Goal: Information Seeking & Learning: Learn about a topic

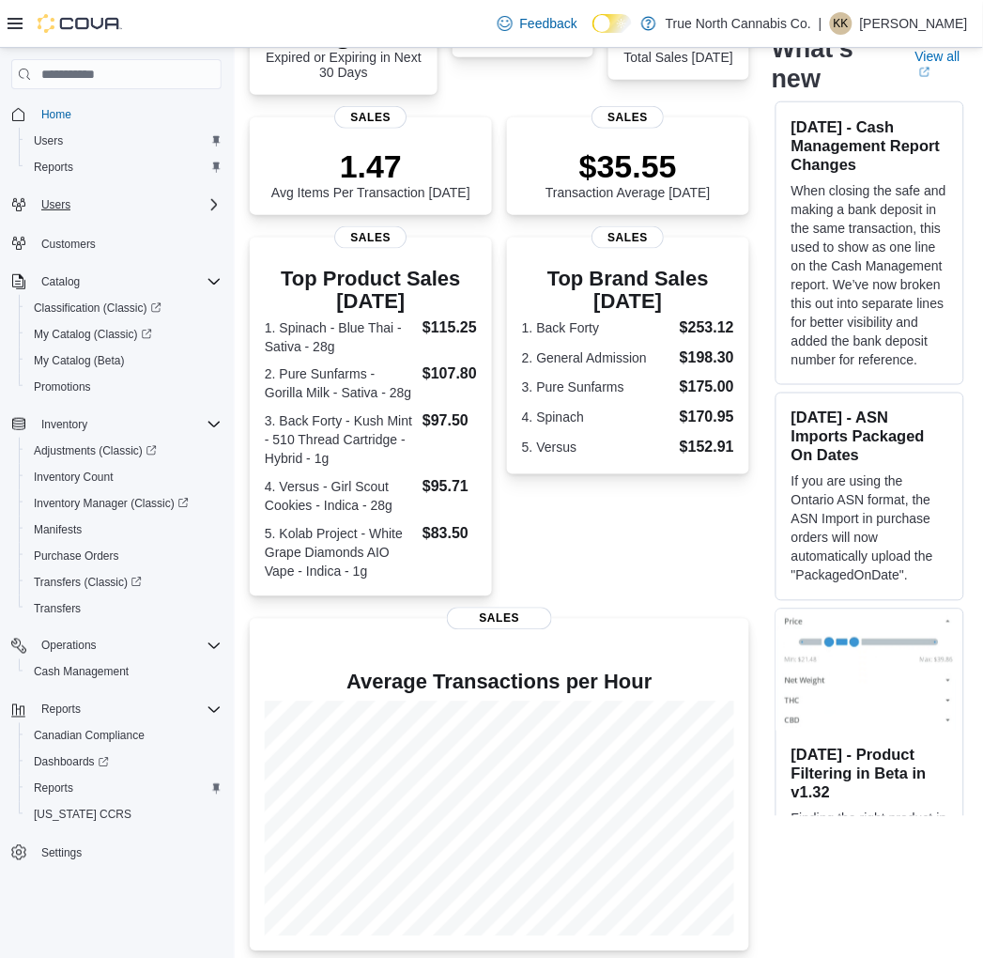
scroll to position [264, 0]
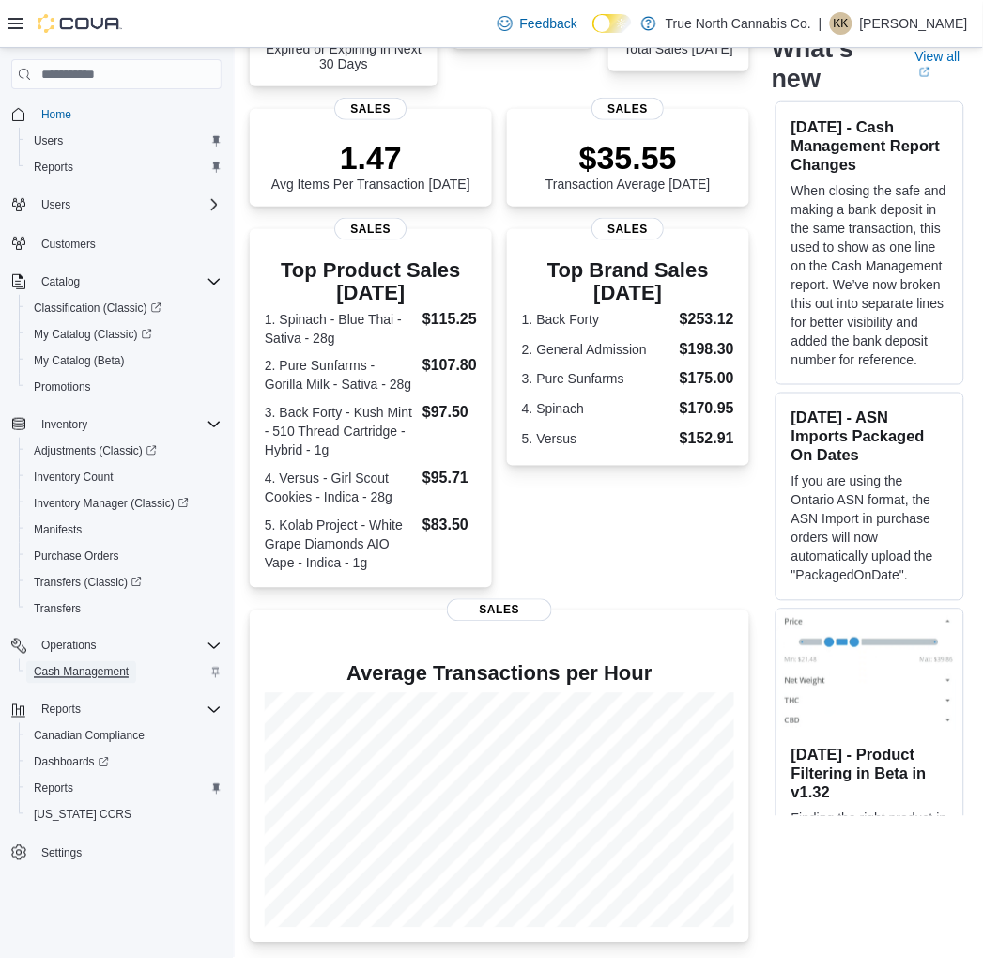
click at [117, 668] on span "Cash Management" at bounding box center [81, 672] width 95 height 15
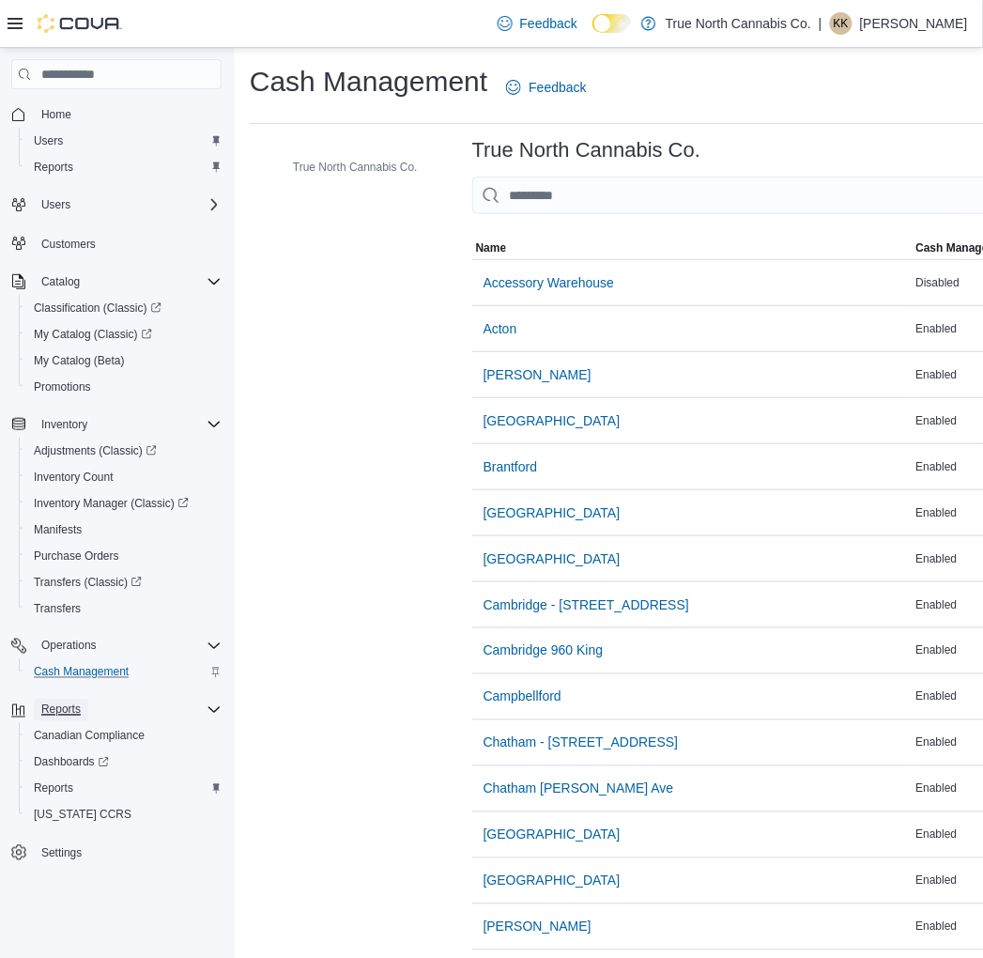
click at [61, 702] on span "Reports" at bounding box center [60, 709] width 39 height 15
click at [66, 712] on span "Reports" at bounding box center [60, 709] width 39 height 15
click at [71, 783] on span "Reports" at bounding box center [53, 788] width 39 height 15
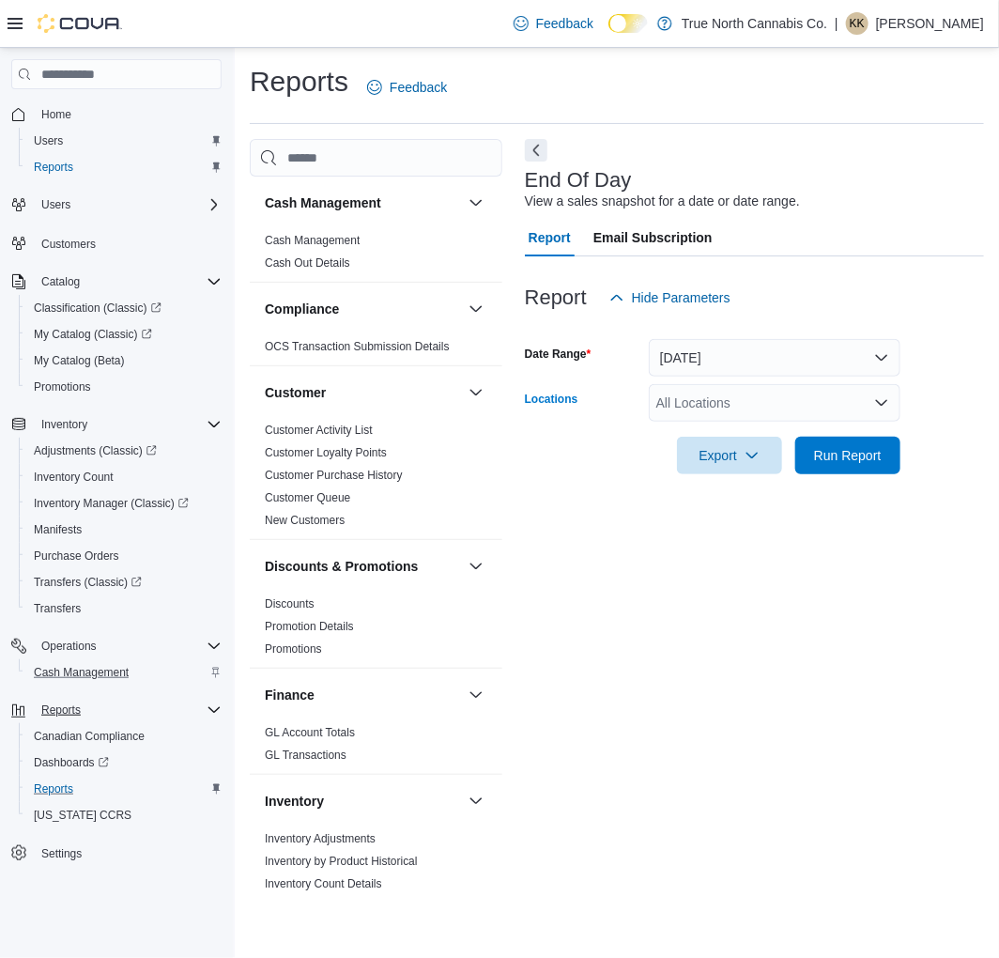
click at [845, 413] on div "All Locations" at bounding box center [775, 403] width 252 height 38
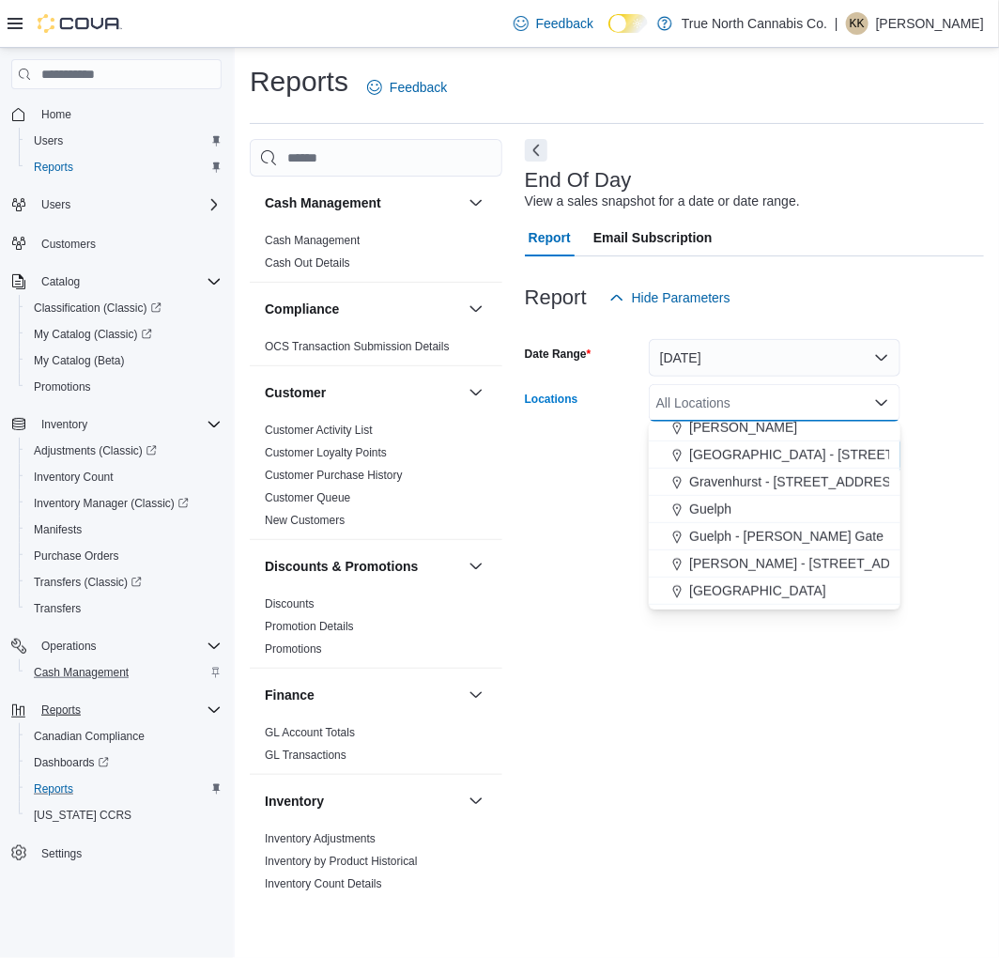
scroll to position [417, 0]
click at [798, 483] on span "Gravenhurst - 125 Muskoka Rd S" at bounding box center [796, 480] width 214 height 19
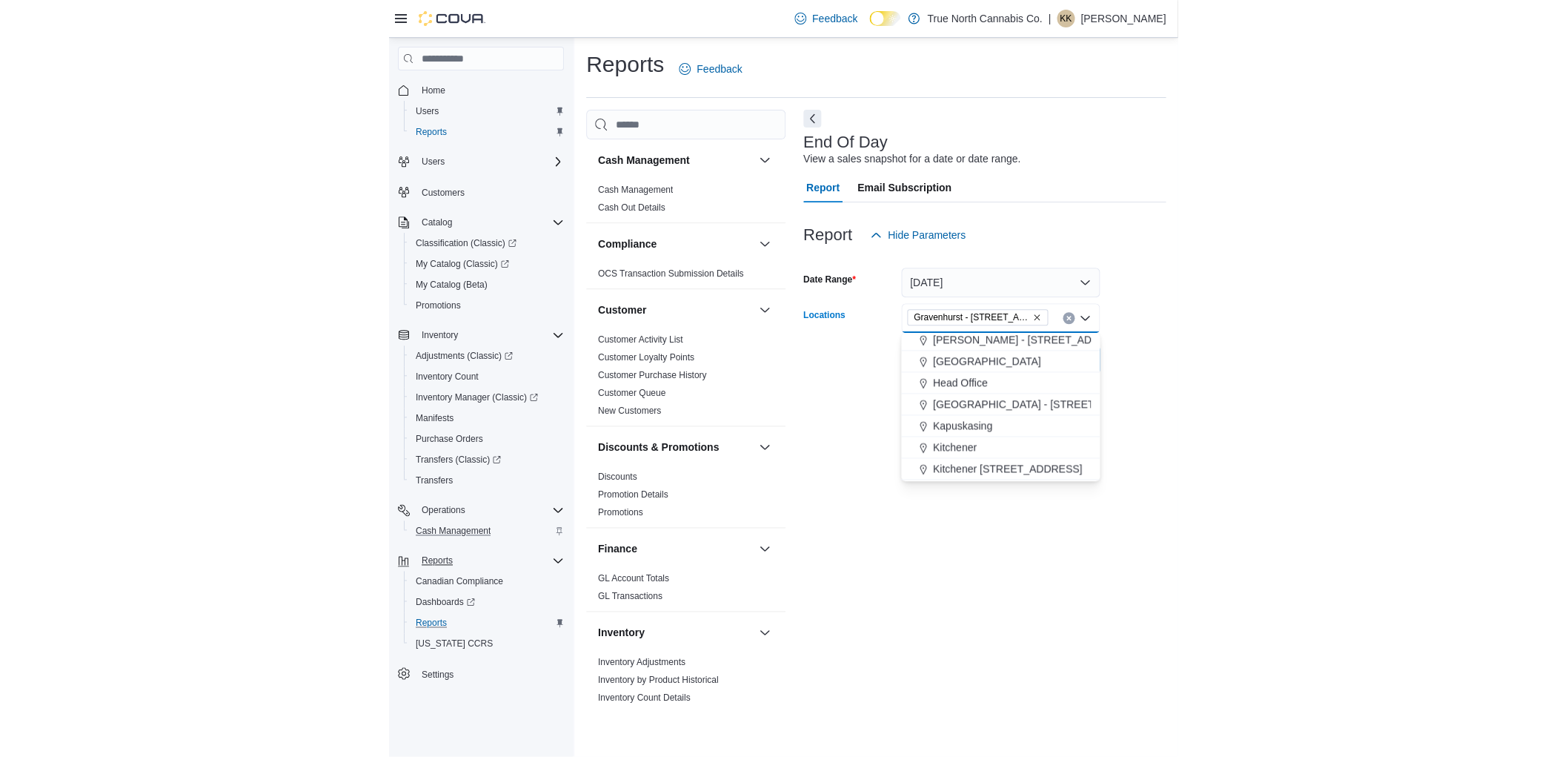
scroll to position [411, 0]
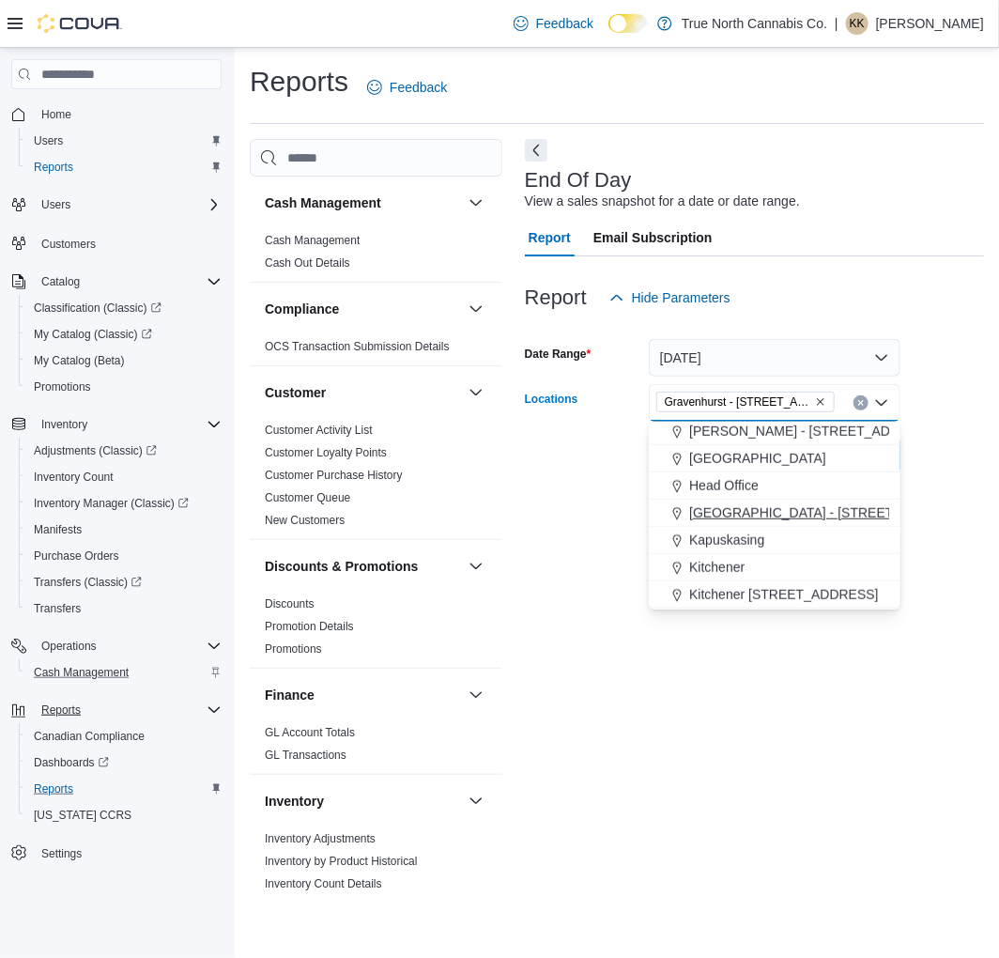
click at [798, 514] on span "Huntsville - 30 Main St E" at bounding box center [828, 512] width 279 height 19
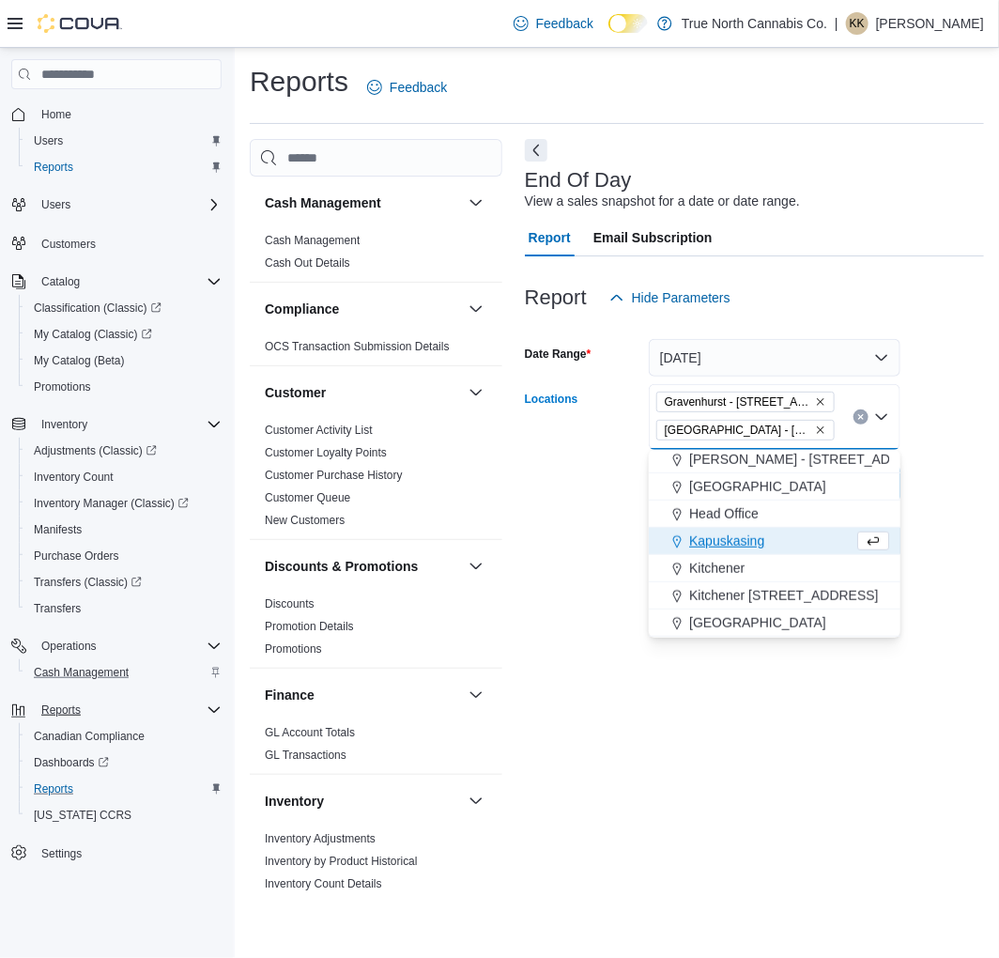
click at [575, 533] on div "End Of Day View a sales snapshot for a date or date range. Report Email Subscri…" at bounding box center [754, 517] width 459 height 756
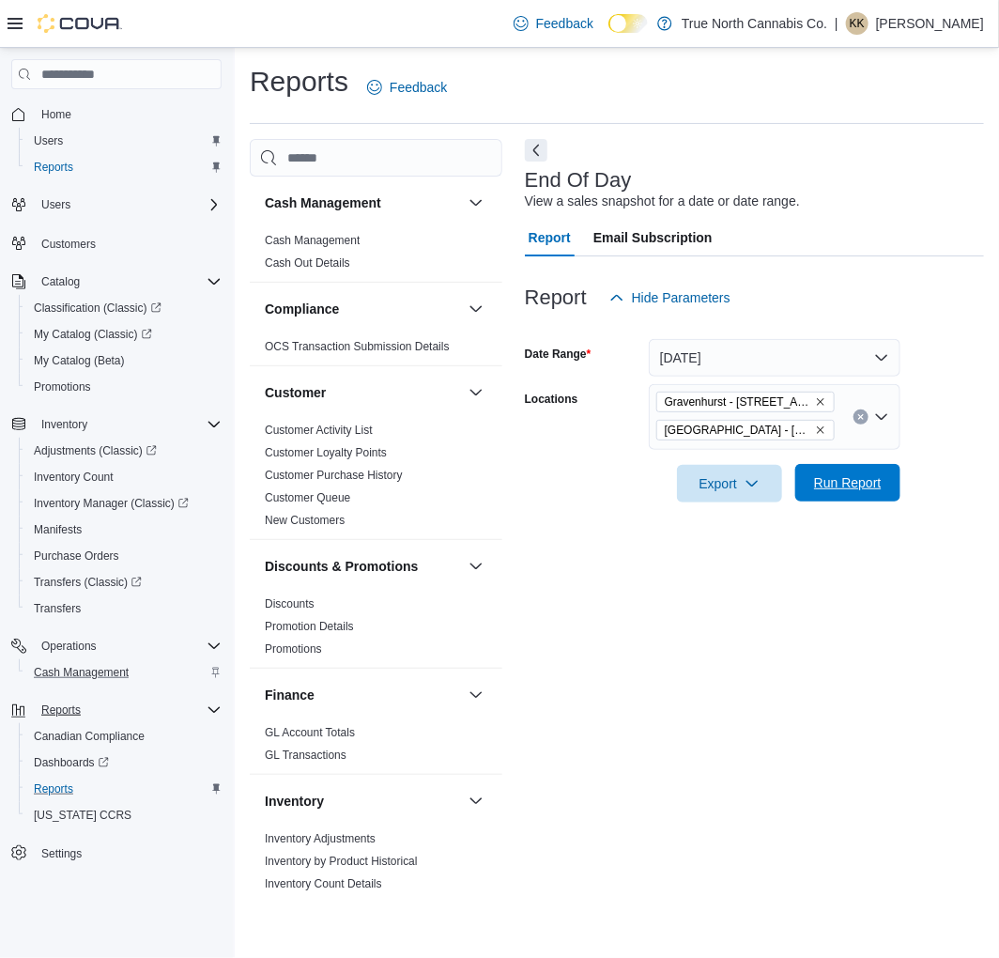
click at [847, 484] on span "Run Report" at bounding box center [848, 482] width 68 height 19
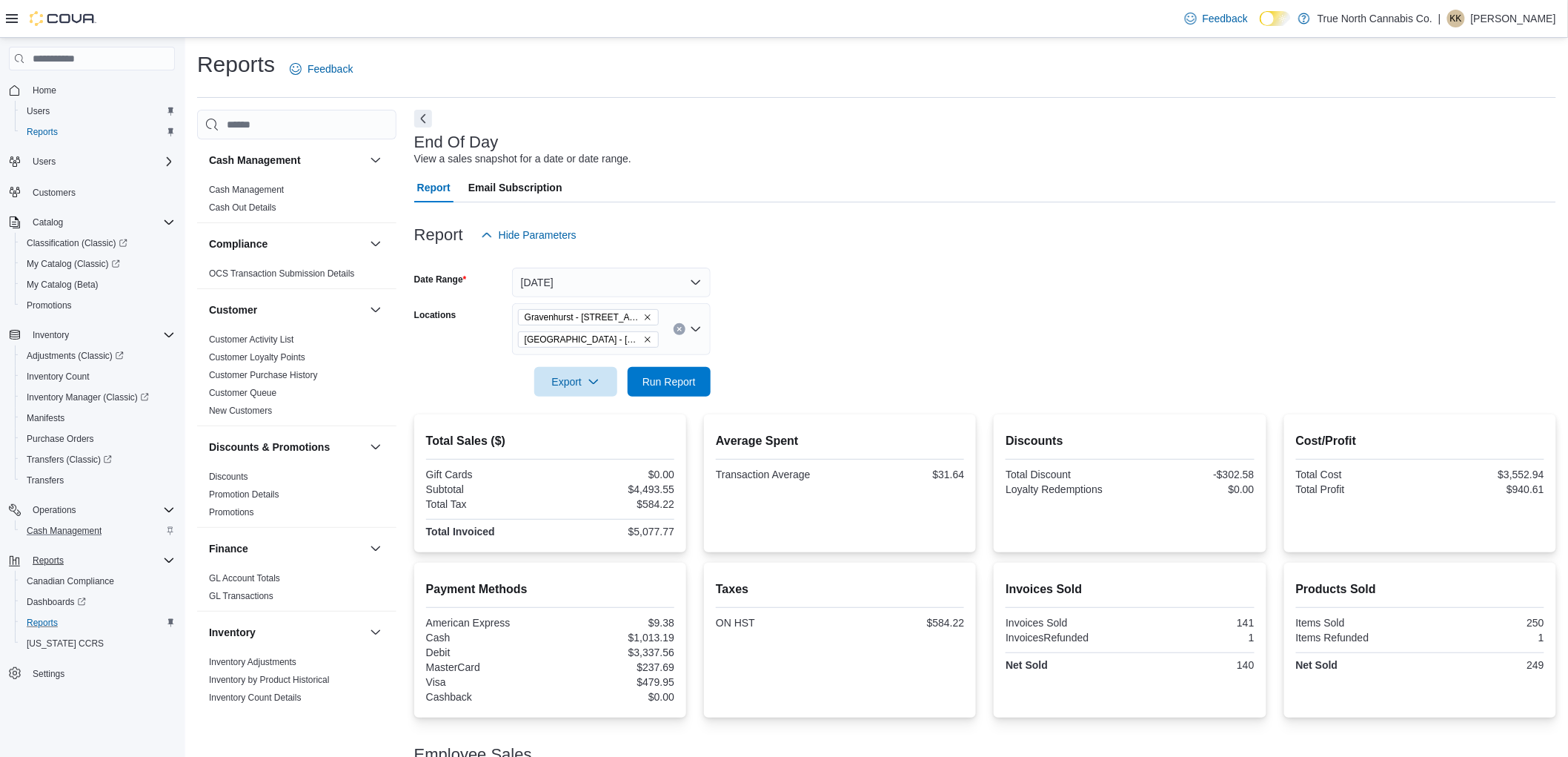
click at [650, 316] on icon "Remove Gravenhurst - 125 Muskoka Rd S from selection in this group" at bounding box center [647, 317] width 9 height 9
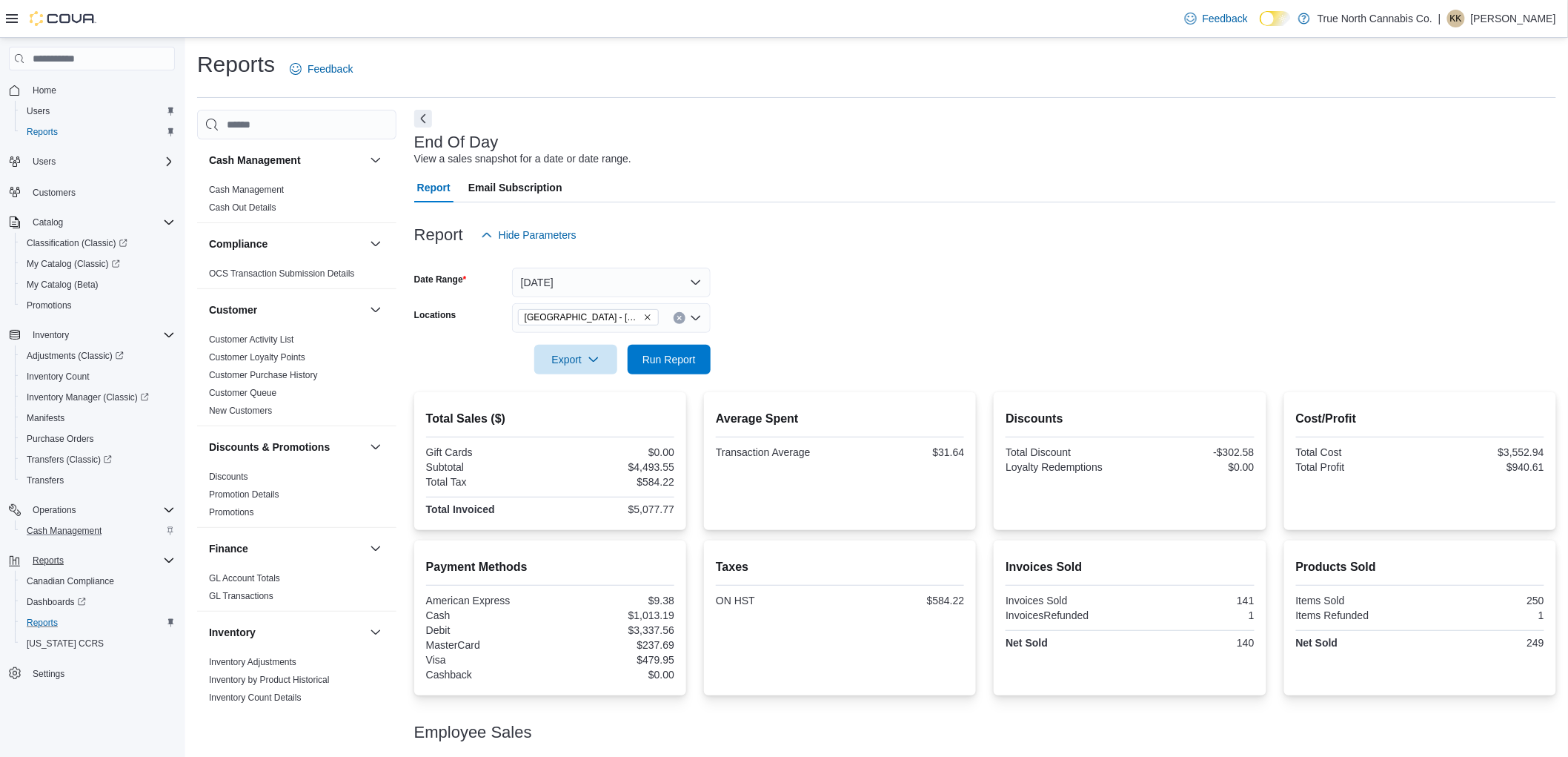
click at [798, 322] on form "Date Range Today Locations Huntsville - 30 Main St E Export Run Report" at bounding box center [985, 312] width 1142 height 125
click at [676, 364] on span "Run Report" at bounding box center [669, 358] width 54 height 15
click at [700, 316] on icon "Open list of options" at bounding box center [695, 318] width 9 height 5
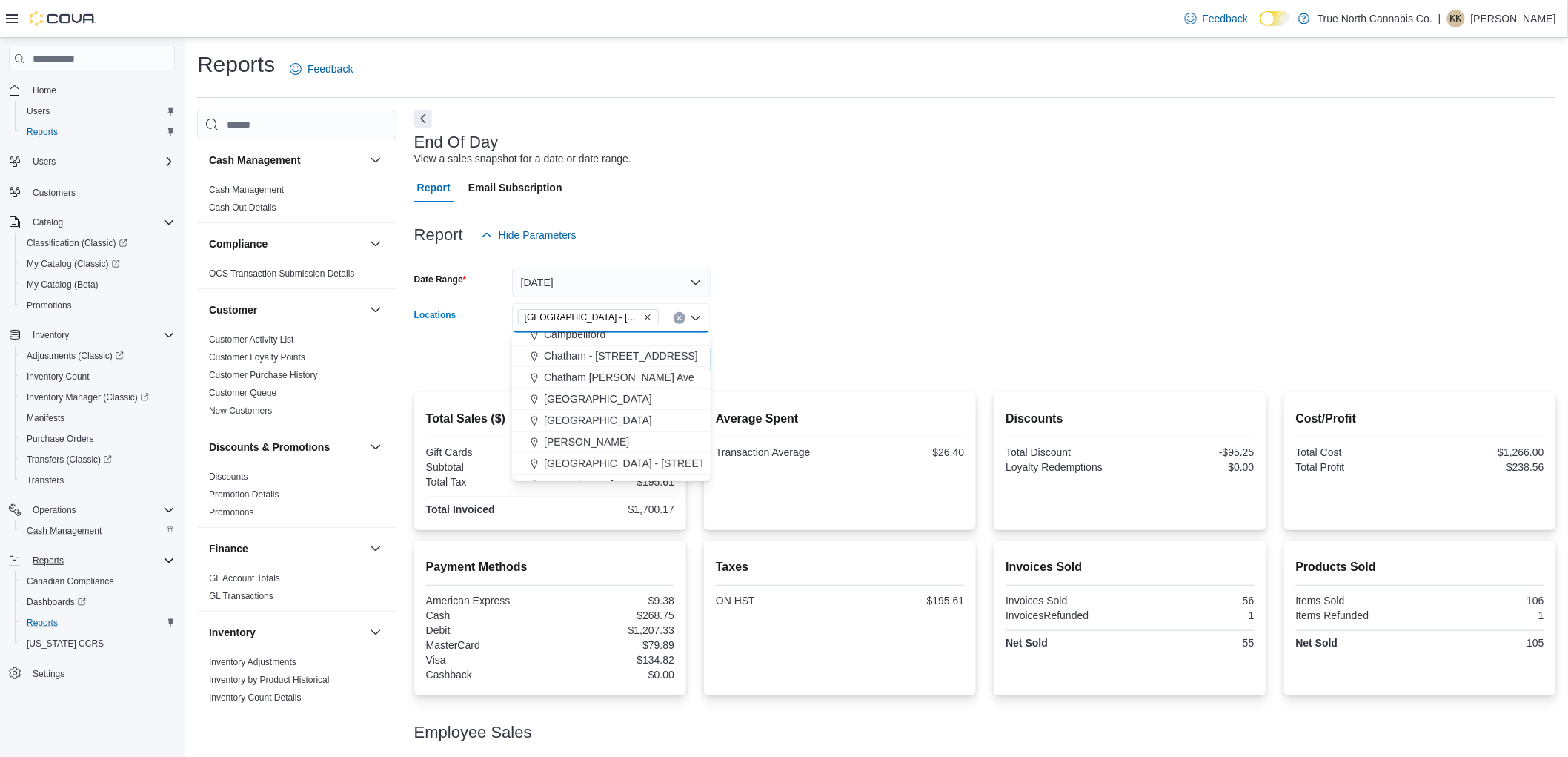
scroll to position [247, 0]
click at [649, 461] on span "Gravenhurst - 125 Muskoka Rd S" at bounding box center [628, 462] width 169 height 15
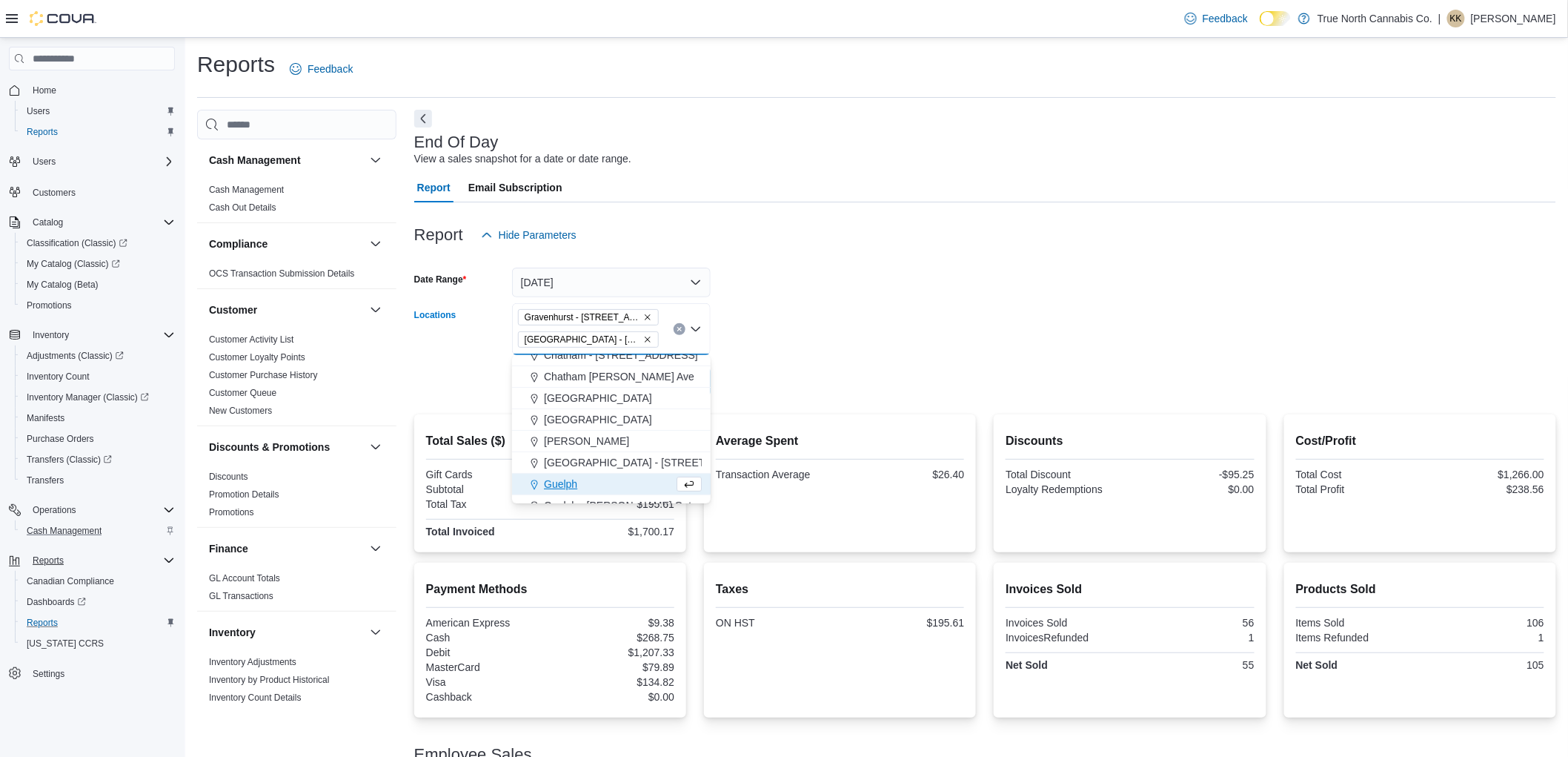
click at [643, 341] on icon "Remove Huntsville - 30 Main St E from selection in this group" at bounding box center [647, 339] width 9 height 9
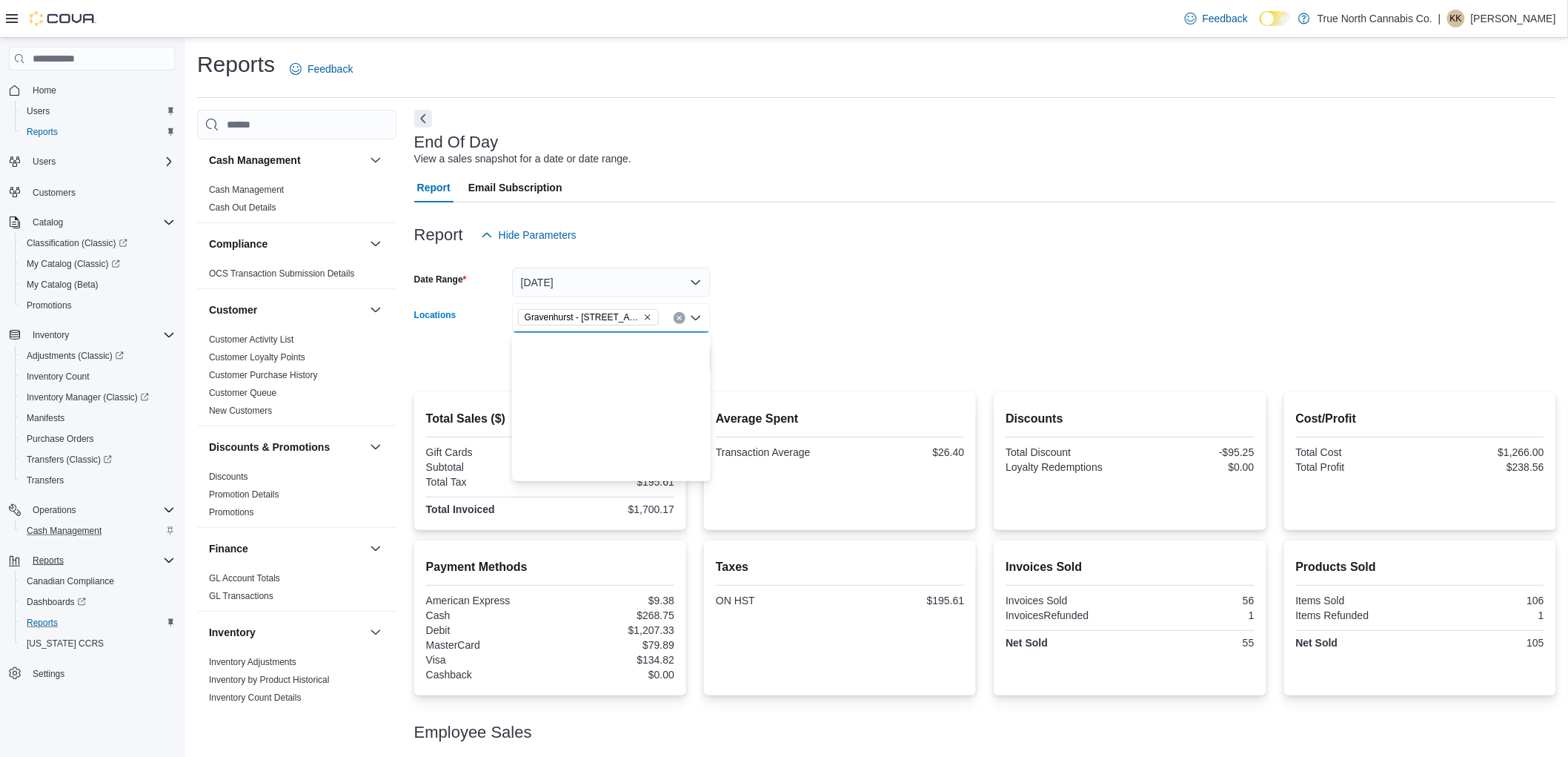
scroll to position [0, 0]
click at [817, 320] on form "Date Range Today Locations Gravenhurst - 125 Muskoka Rd S Combo box. Selected. …" at bounding box center [985, 312] width 1142 height 125
click at [676, 361] on span "Run Report" at bounding box center [669, 358] width 54 height 15
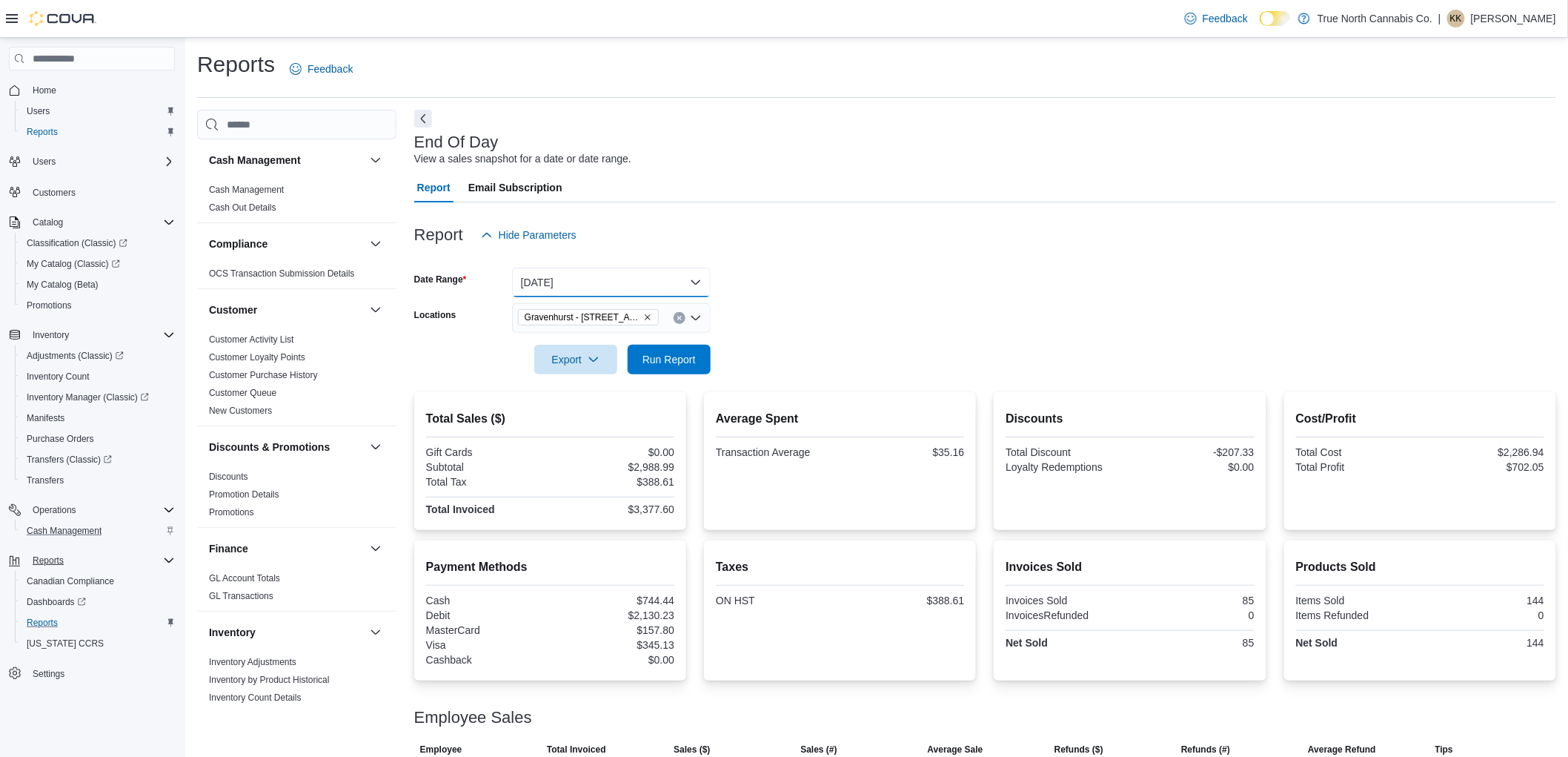
click at [672, 279] on button "Today" at bounding box center [612, 283] width 199 height 30
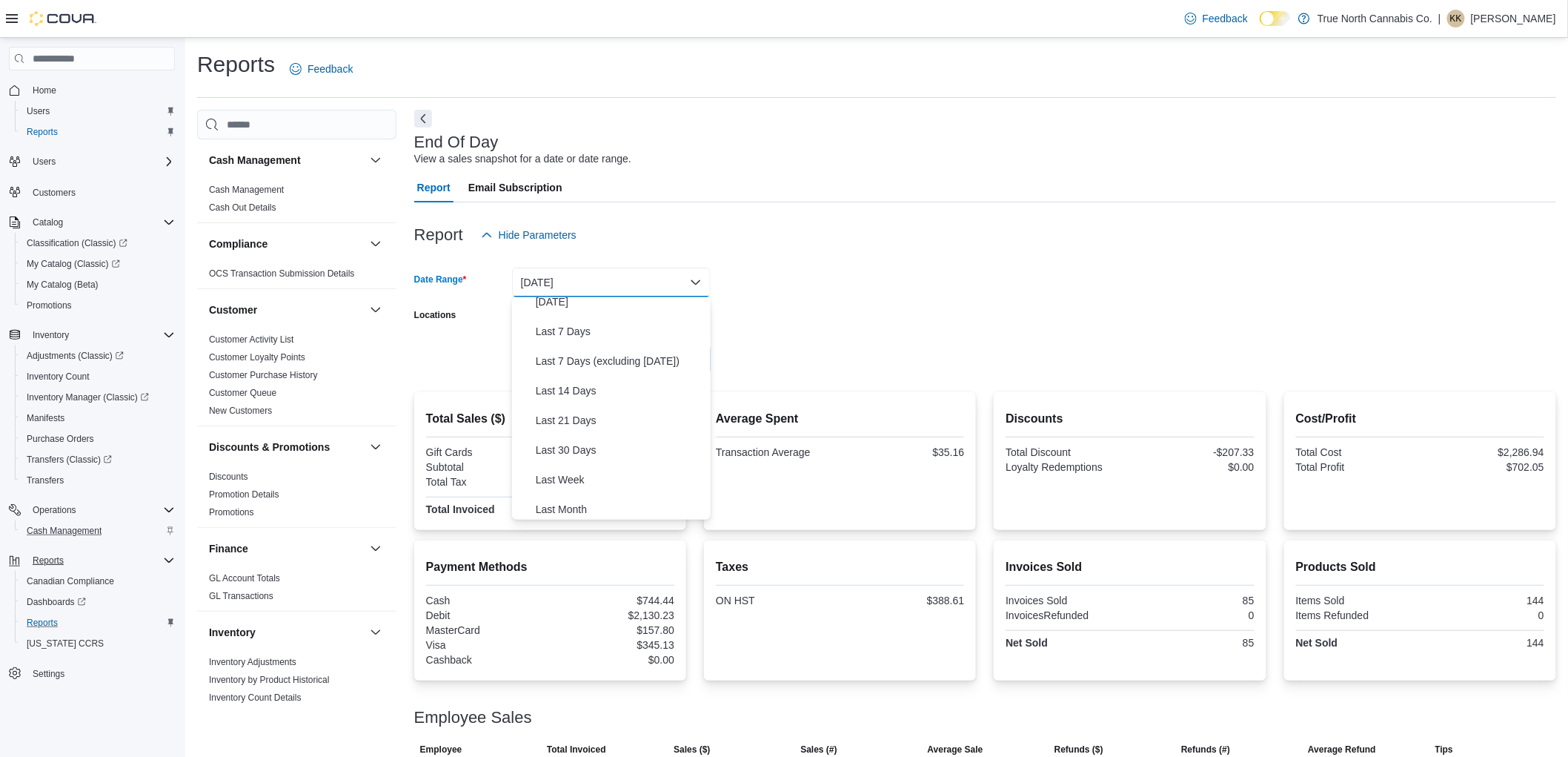
scroll to position [56, 0]
click at [848, 279] on form "Date Range Today Locations Gravenhurst - 125 Muskoka Rd S Export Run Report" at bounding box center [985, 312] width 1142 height 125
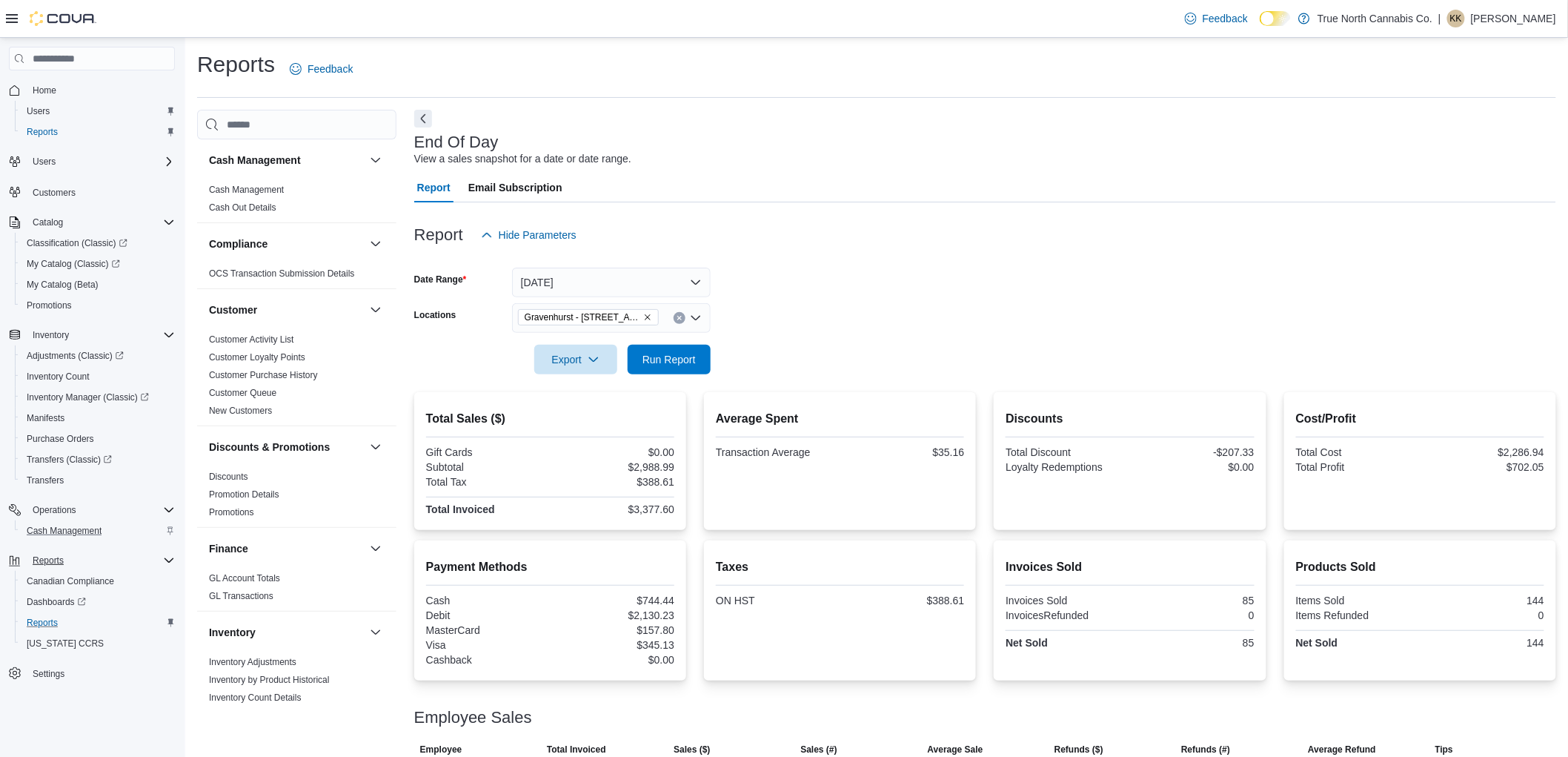
click at [697, 317] on icon "Open list of options" at bounding box center [695, 317] width 12 height 12
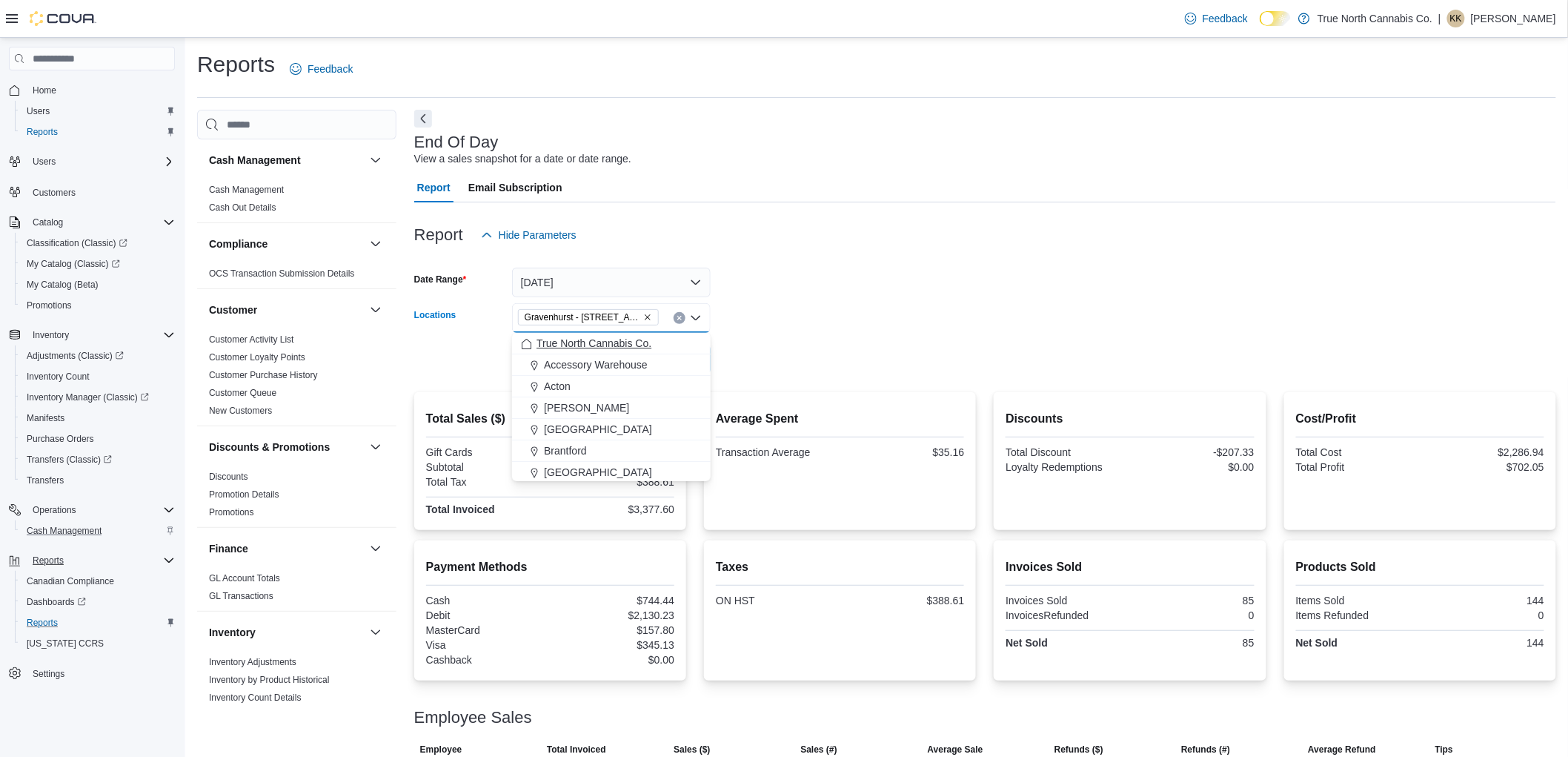
click at [638, 345] on span "True North Cannabis Co." at bounding box center [594, 343] width 115 height 15
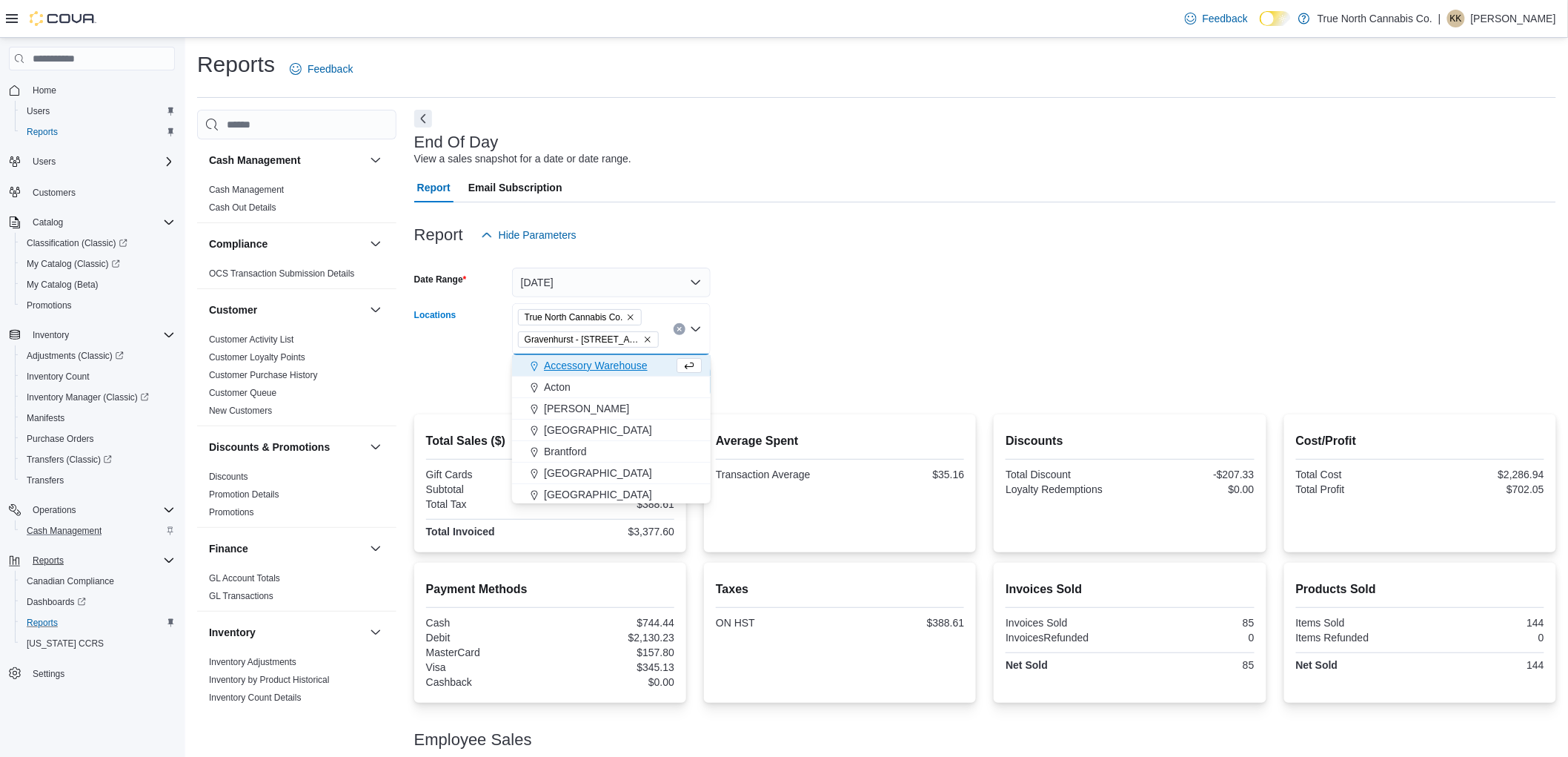
click at [679, 331] on icon "Clear input" at bounding box center [679, 329] width 6 height 6
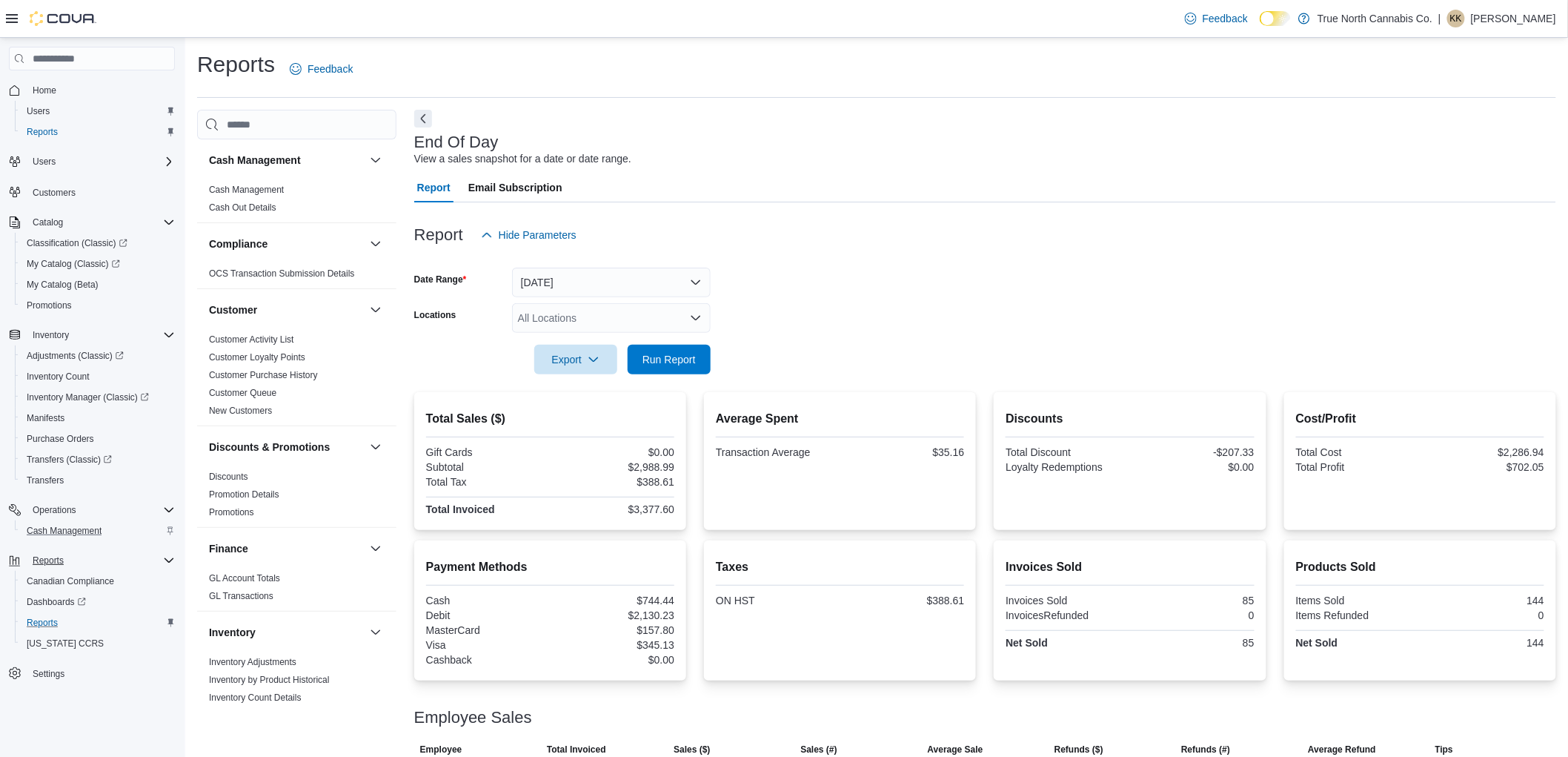
click at [810, 321] on form "Date Range Today Locations All Locations Export Run Report" at bounding box center [985, 312] width 1142 height 125
click at [675, 350] on span "Run Report" at bounding box center [669, 359] width 65 height 30
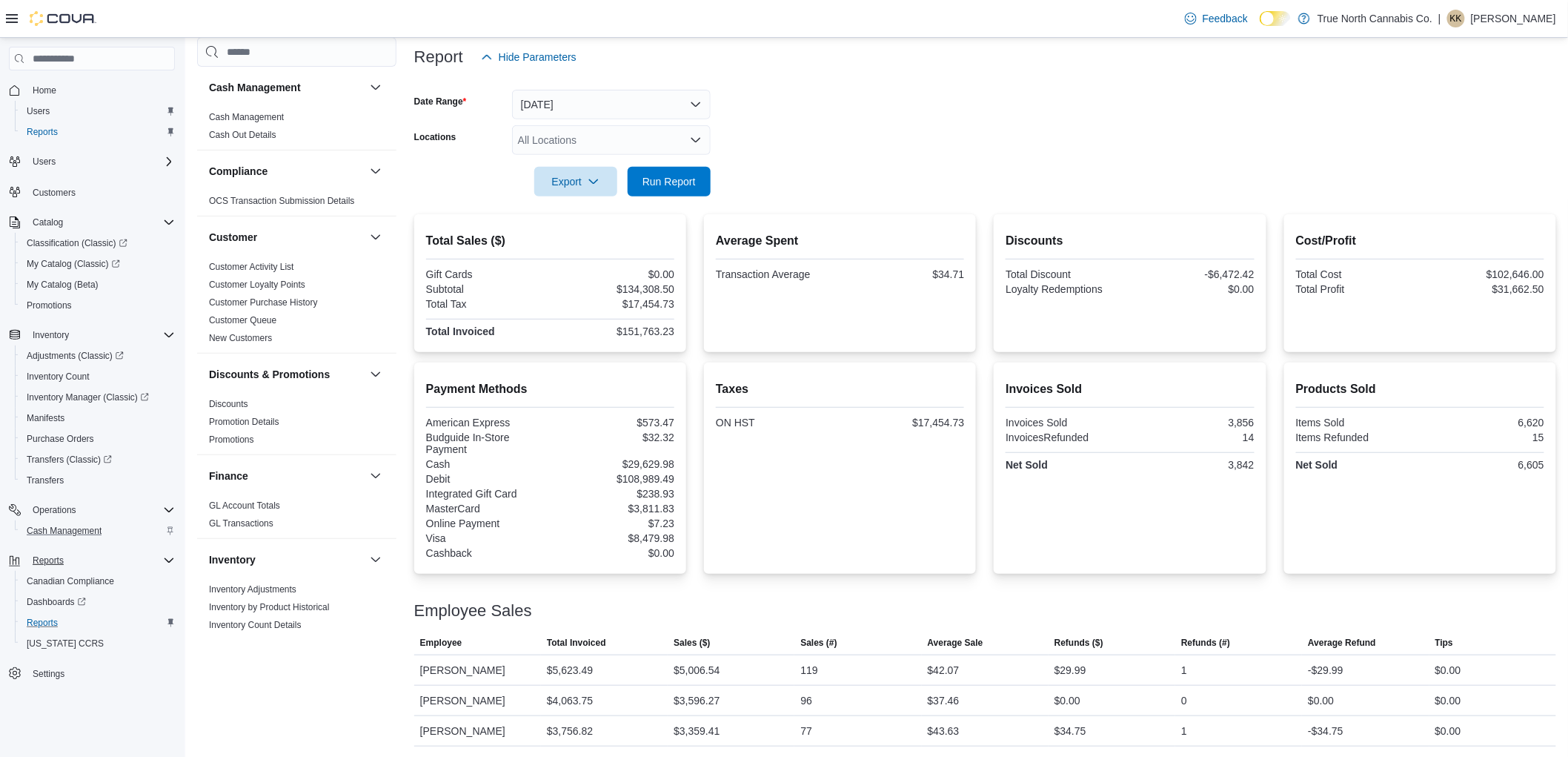
scroll to position [82, 0]
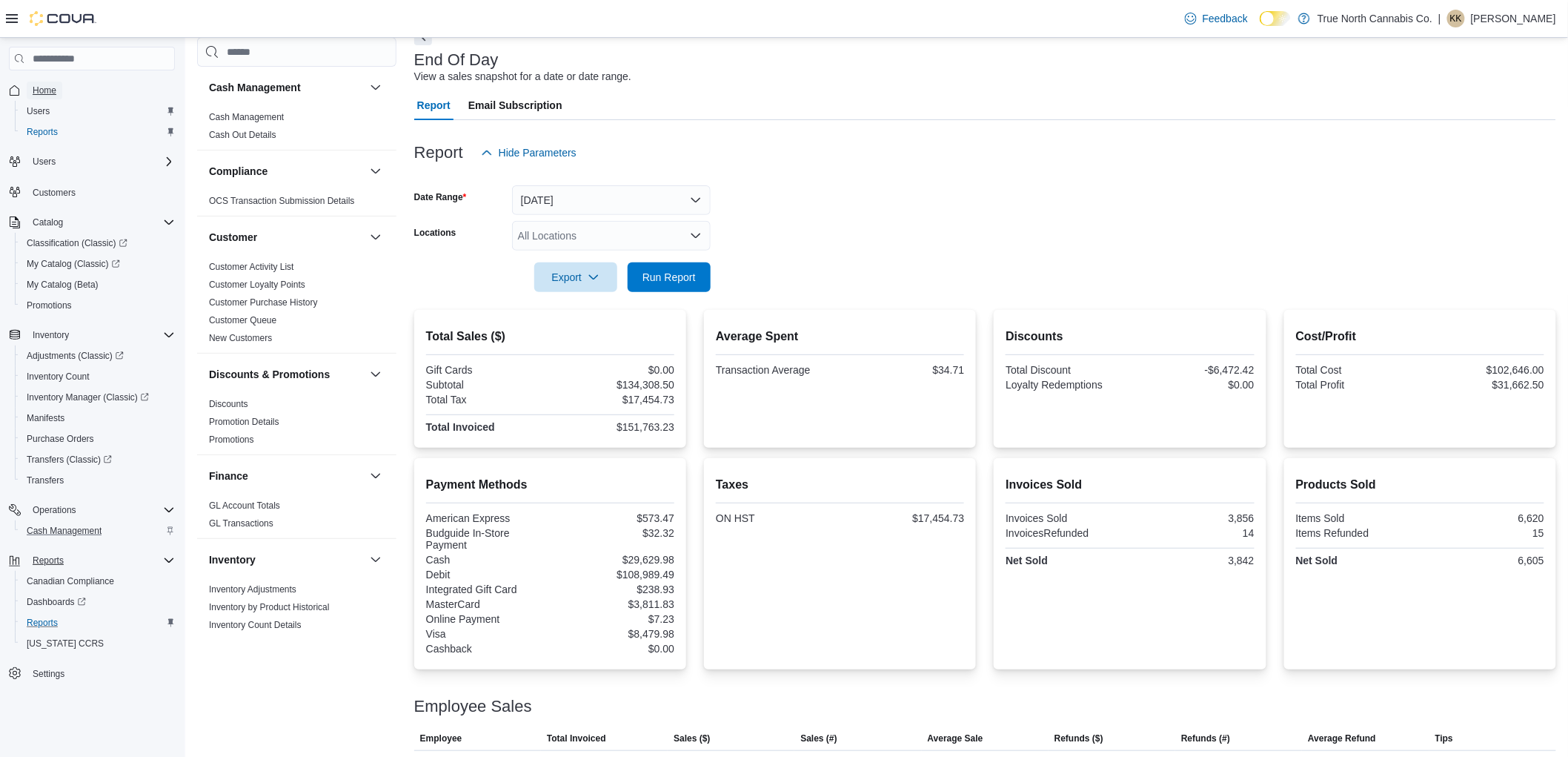
click at [47, 86] on span "Home" at bounding box center [44, 90] width 24 height 12
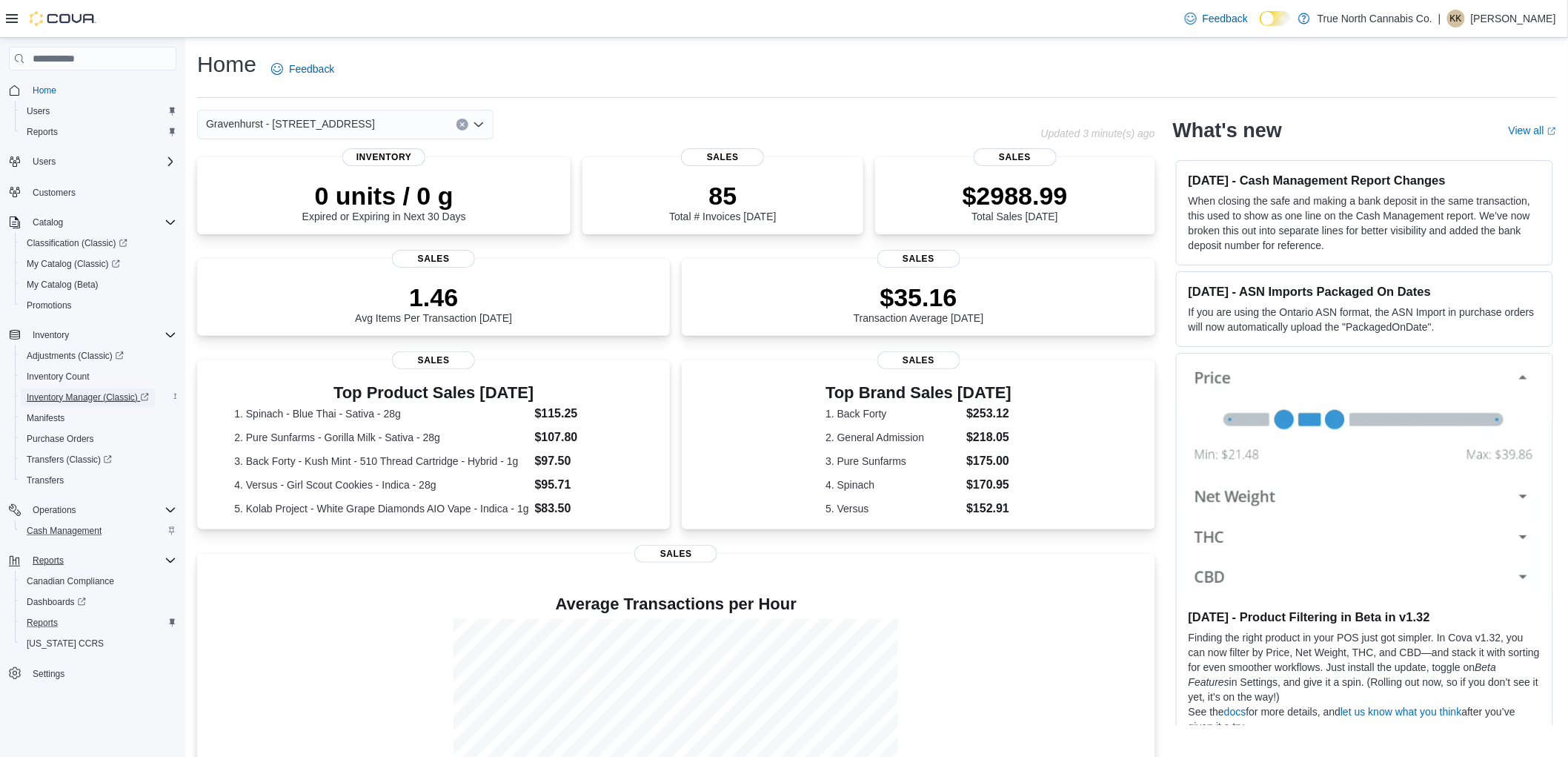
click at [81, 396] on span "Inventory Manager (Classic)" at bounding box center [88, 397] width 122 height 12
